Goal: Task Accomplishment & Management: Manage account settings

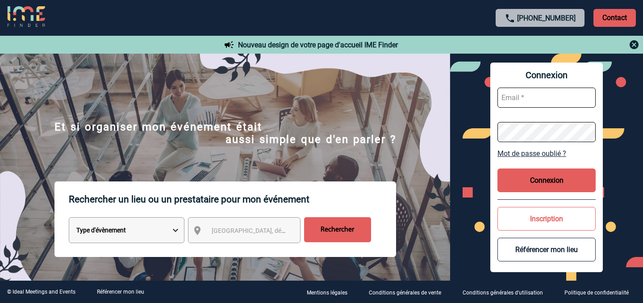
type input "[EMAIL_ADDRESS][DOMAIN_NAME]"
click at [540, 181] on button "Connexion" at bounding box center [546, 180] width 98 height 24
